Goal: Obtain resource: Obtain resource

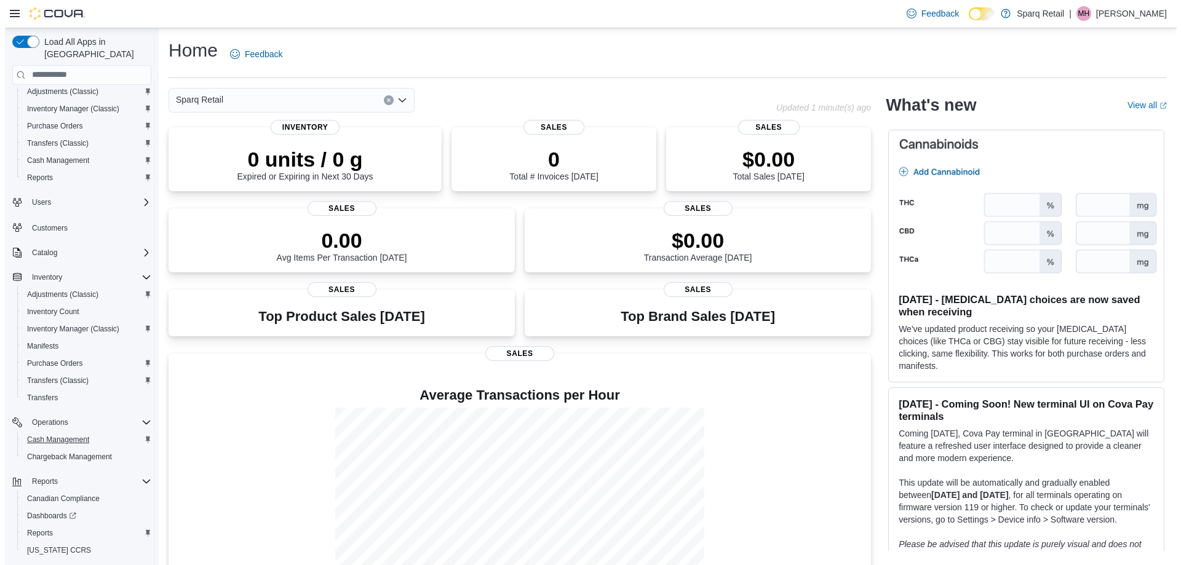
scroll to position [53, 0]
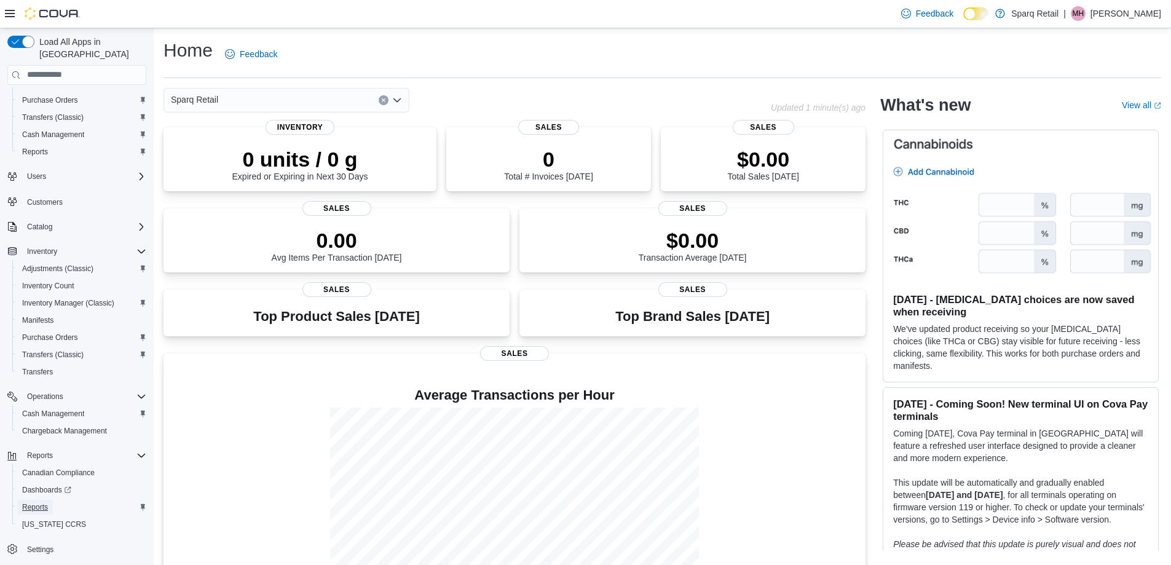
click at [36, 502] on span "Reports" at bounding box center [35, 507] width 26 height 10
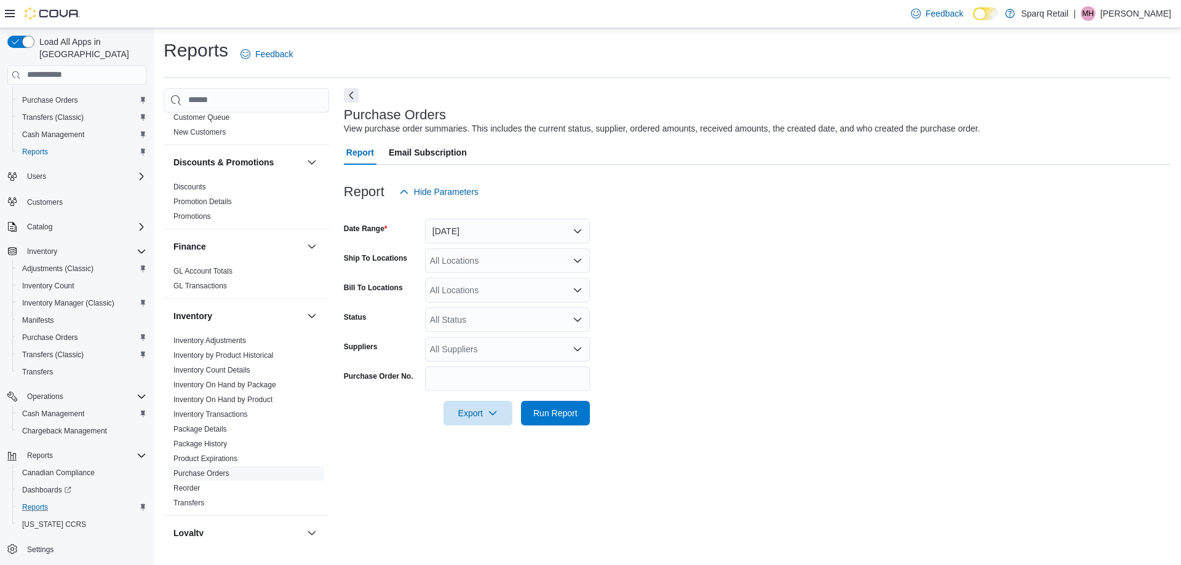
scroll to position [430, 0]
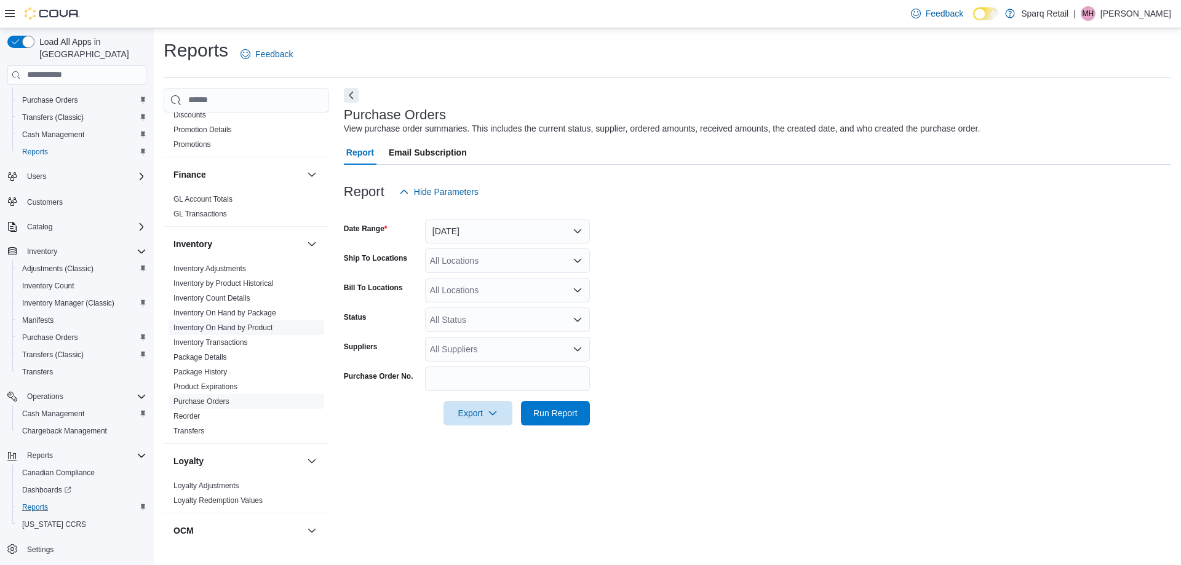
click at [264, 323] on link "Inventory On Hand by Product" at bounding box center [222, 327] width 99 height 9
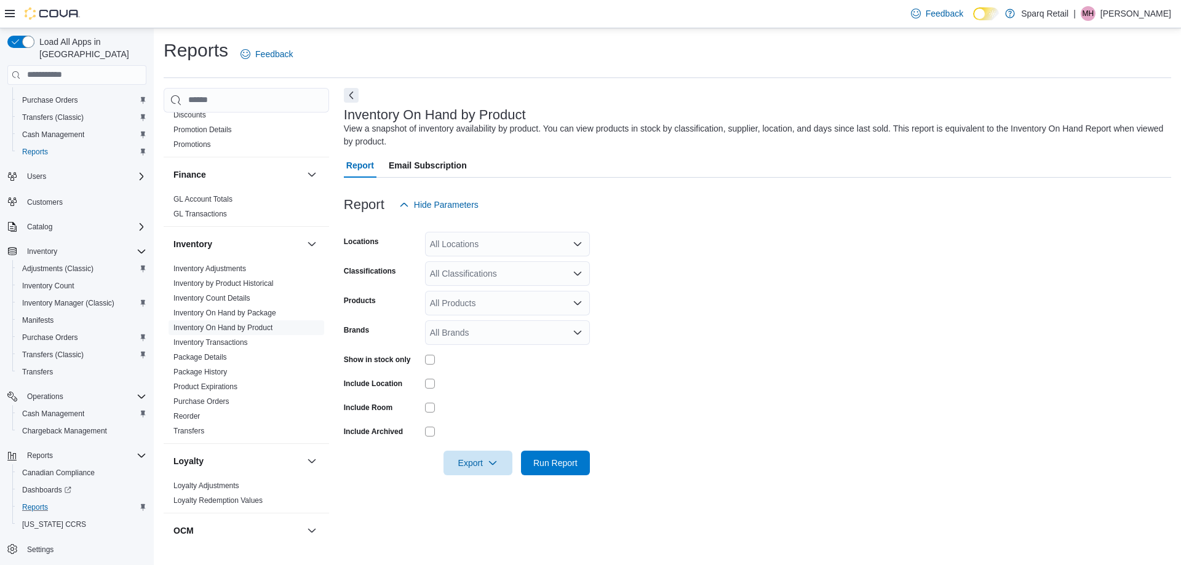
click at [486, 247] on div "All Locations" at bounding box center [507, 244] width 165 height 25
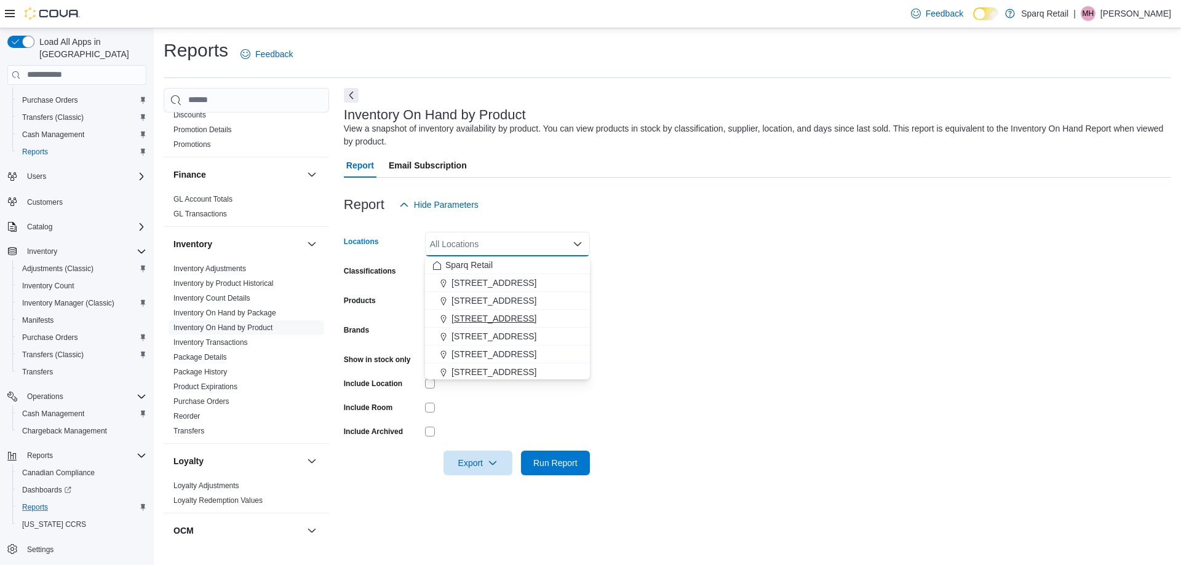
click at [502, 321] on span "[STREET_ADDRESS]" at bounding box center [493, 318] width 85 height 12
drag, startPoint x: 785, startPoint y: 258, endPoint x: 484, endPoint y: 274, distance: 301.8
click at [777, 260] on form "Locations [STREET_ADDRESS] Combo box. Selected. [STREET_ADDRESS] Press Backspac…" at bounding box center [757, 346] width 827 height 258
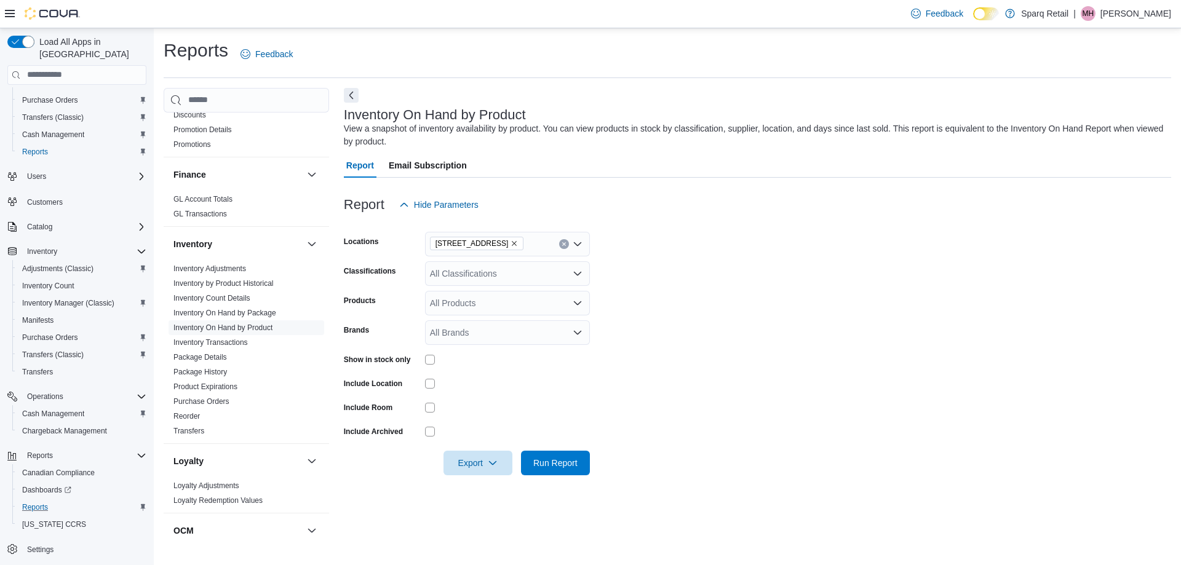
click at [476, 274] on div "All Classifications" at bounding box center [507, 273] width 165 height 25
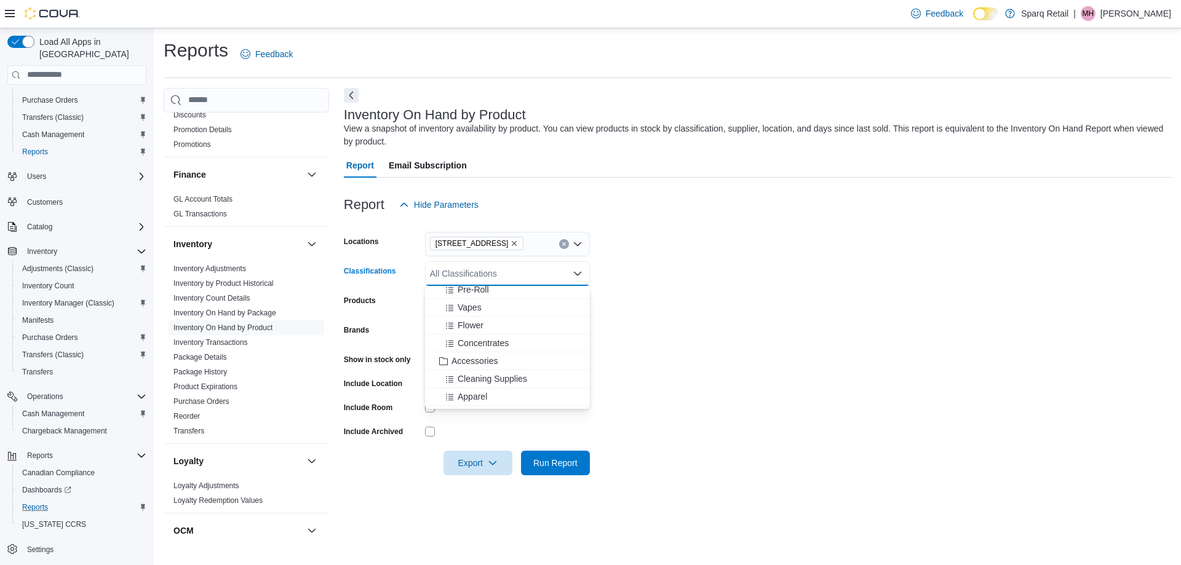
scroll to position [184, 0]
click at [480, 342] on span "Accessories" at bounding box center [474, 342] width 46 height 12
click at [728, 311] on form "Locations [STREET_ADDRESS] Classifications Accessories Combo box. Selected. Acc…" at bounding box center [757, 346] width 827 height 258
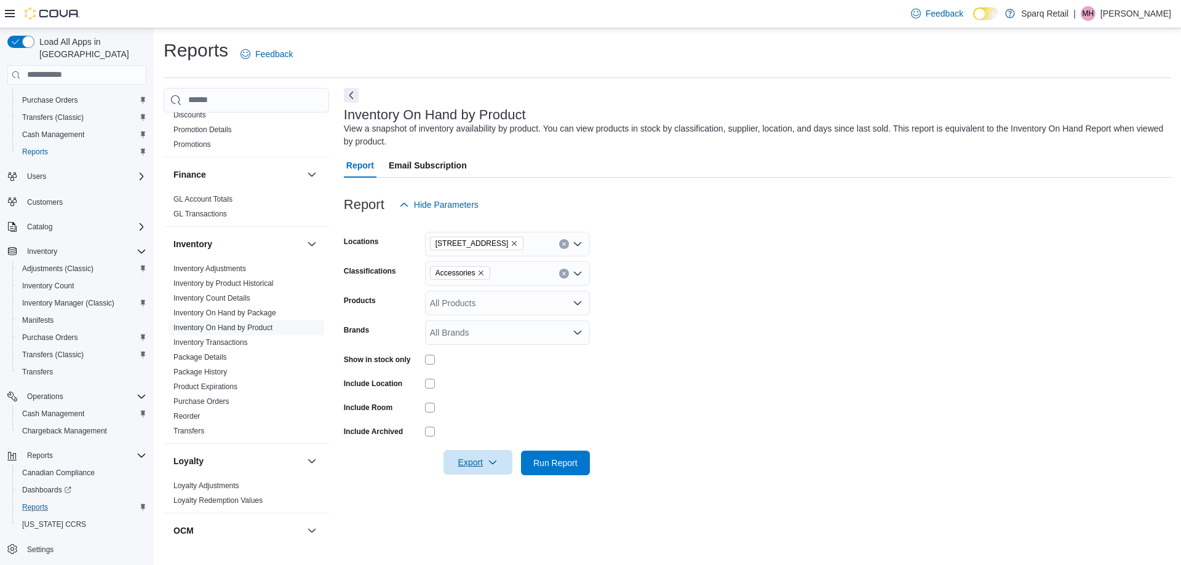
click at [472, 463] on span "Export" at bounding box center [478, 462] width 54 height 25
click at [429, 413] on div at bounding box center [507, 407] width 165 height 19
click at [480, 459] on span "Export" at bounding box center [478, 462] width 54 height 25
click at [483, 486] on span "Export to Excel" at bounding box center [479, 488] width 55 height 10
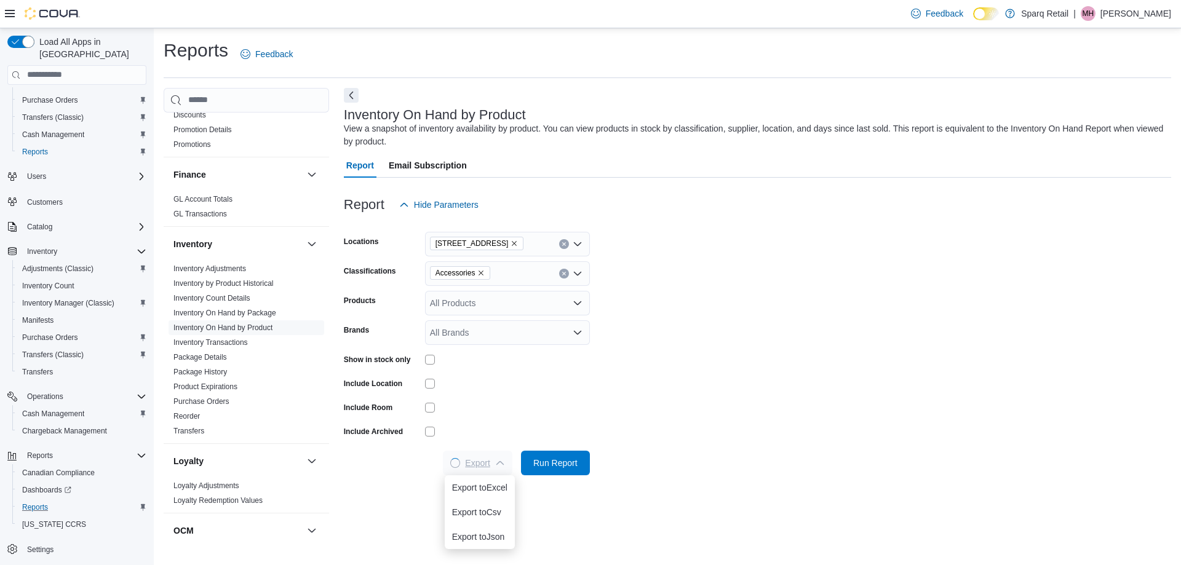
scroll to position [0, 0]
